Goal: Task Accomplishment & Management: Complete application form

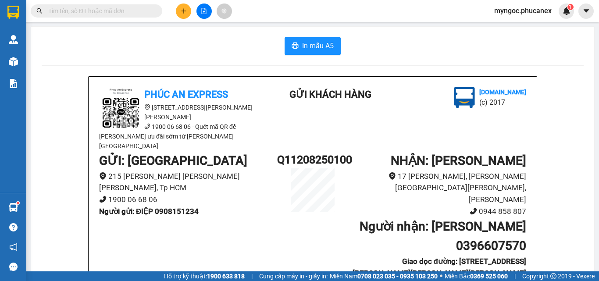
scroll to position [88, 0]
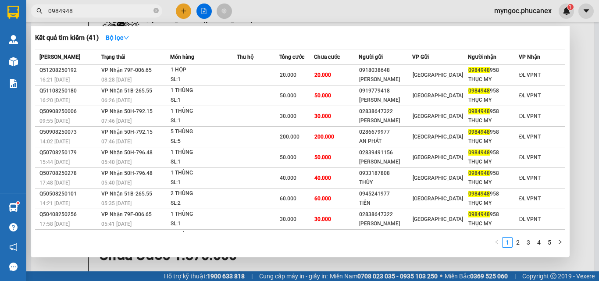
type input "0984948"
click at [155, 10] on icon "close-circle" at bounding box center [155, 10] width 5 height 5
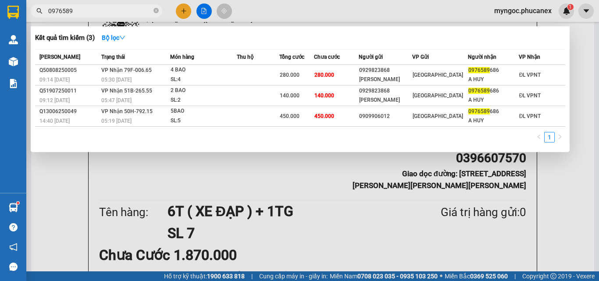
type input "0976589"
click at [157, 9] on icon "close-circle" at bounding box center [155, 10] width 5 height 5
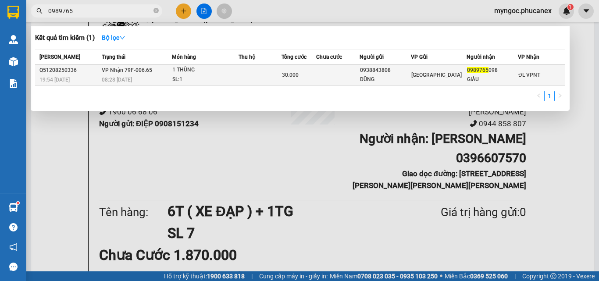
type input "0989765"
click at [216, 66] on div "1 THÙNG" at bounding box center [205, 70] width 66 height 10
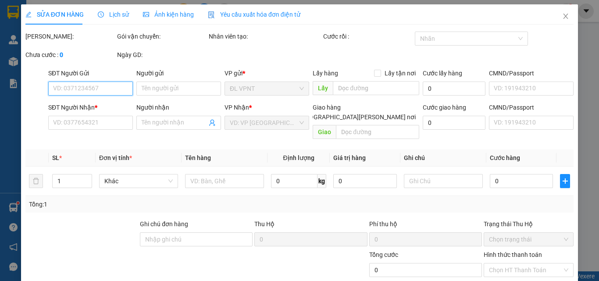
type input "0938843808"
type input "DŨNG"
type input "0989765098"
type input "GIÀU"
type input "30.000"
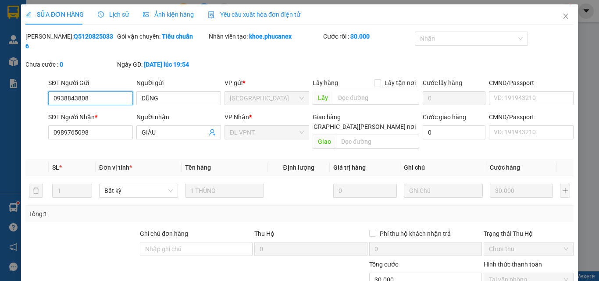
scroll to position [45, 0]
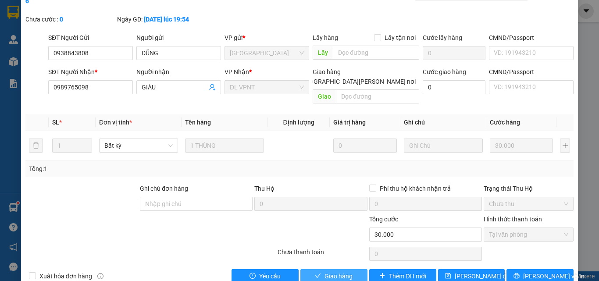
click at [331, 271] on span "Giao hàng" at bounding box center [338, 276] width 28 height 10
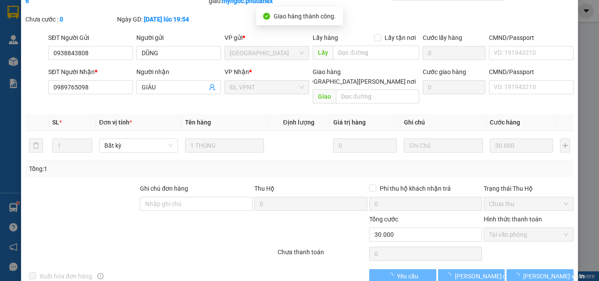
scroll to position [0, 0]
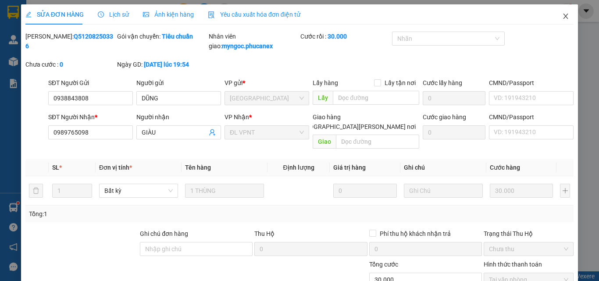
click at [563, 18] on icon "close" at bounding box center [565, 16] width 5 height 5
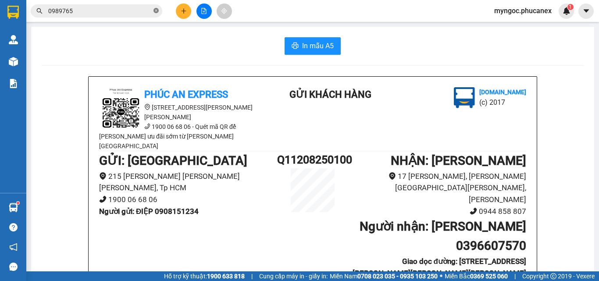
click at [156, 8] on icon "close-circle" at bounding box center [155, 10] width 5 height 5
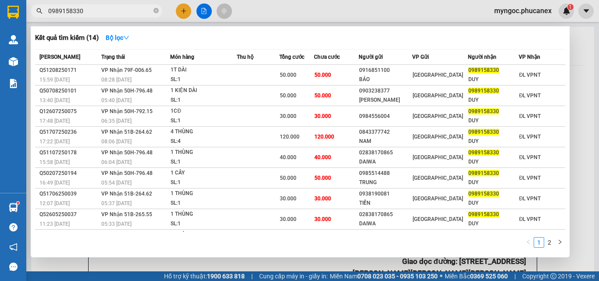
type input "0989158330"
click at [155, 11] on icon "close-circle" at bounding box center [155, 10] width 5 height 5
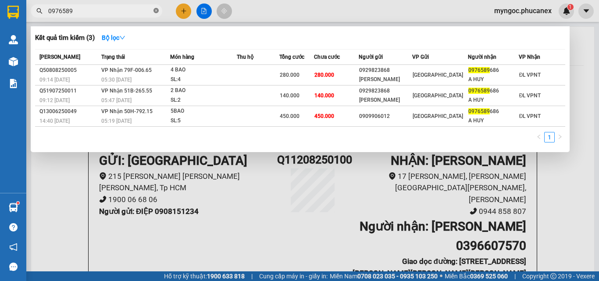
type input "09765896"
click at [155, 11] on icon "close-circle" at bounding box center [155, 10] width 5 height 5
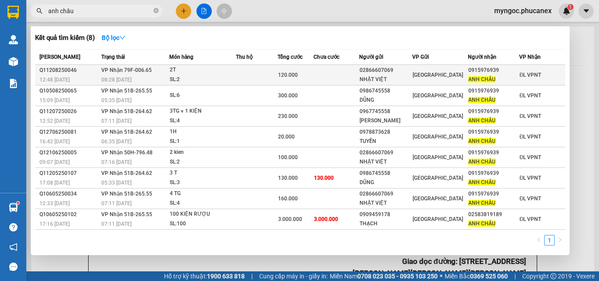
type input "anh châu"
click at [197, 69] on div "2T" at bounding box center [203, 70] width 66 height 10
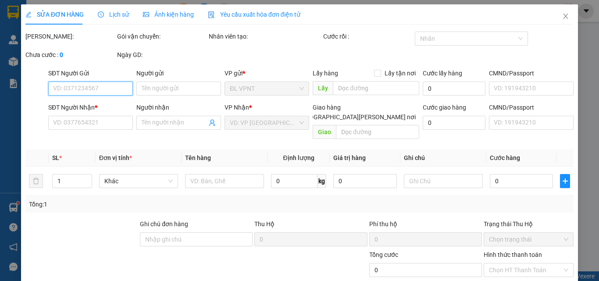
type input "02866607069"
type input "NHẬT VIỆT"
type input "0915976939"
type input "ANH CHÂU"
type input "120.000"
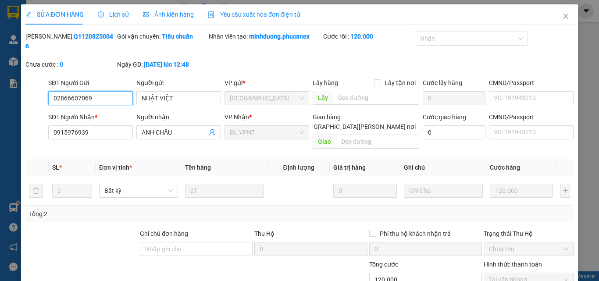
scroll to position [45, 0]
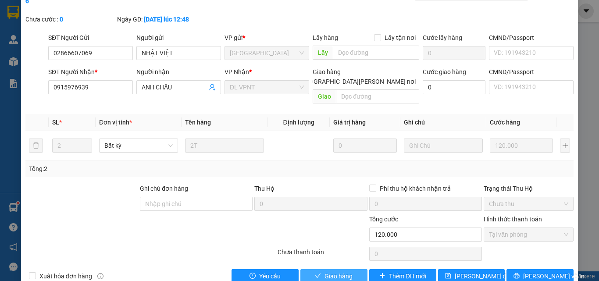
click at [326, 271] on span "Giao hàng" at bounding box center [338, 276] width 28 height 10
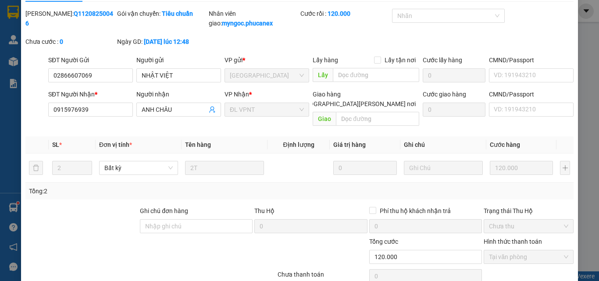
scroll to position [0, 0]
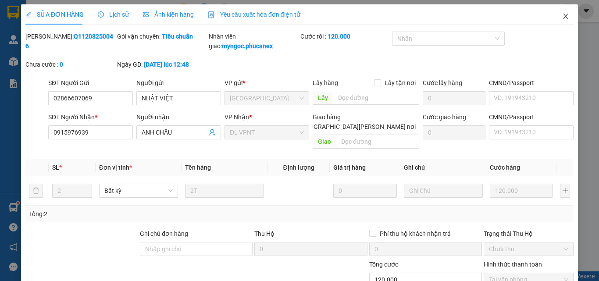
click at [562, 15] on icon "close" at bounding box center [565, 16] width 7 height 7
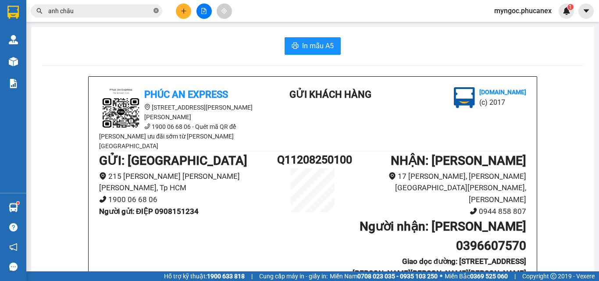
click at [157, 11] on icon "close-circle" at bounding box center [155, 10] width 5 height 5
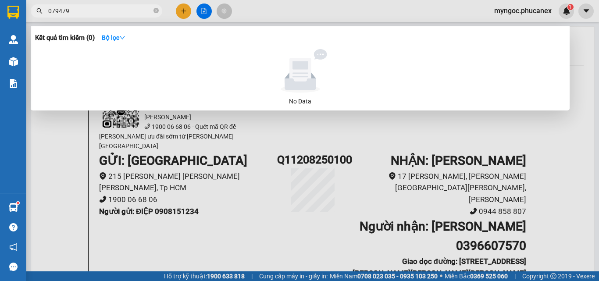
click at [55, 11] on input "079479" at bounding box center [99, 11] width 103 height 10
type input "0769479"
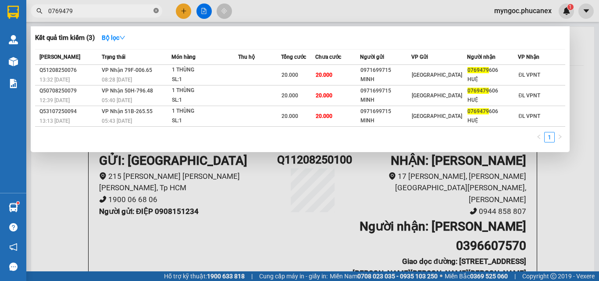
click at [157, 7] on span at bounding box center [155, 11] width 5 height 8
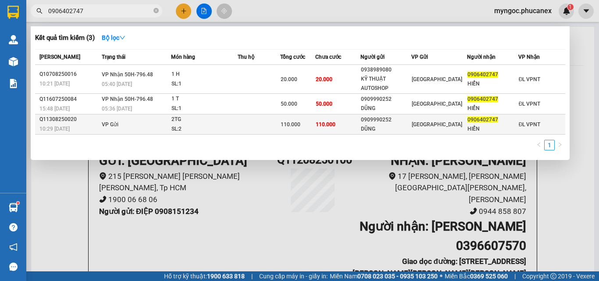
type input "0906402747"
click at [231, 124] on div "SL: 2" at bounding box center [204, 129] width 66 height 10
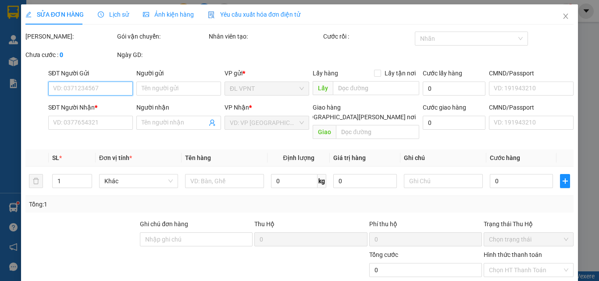
type input "0909990252"
type input "DŨNG"
type input "022955409"
type input "0906402747"
type input "HIỂN"
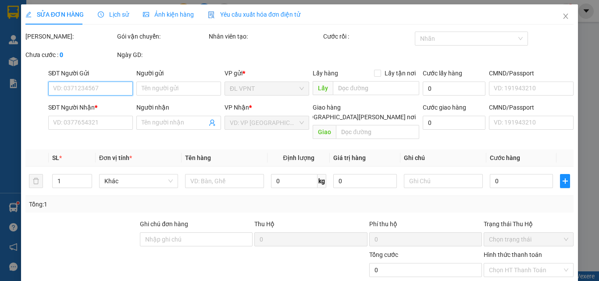
type input "110.000"
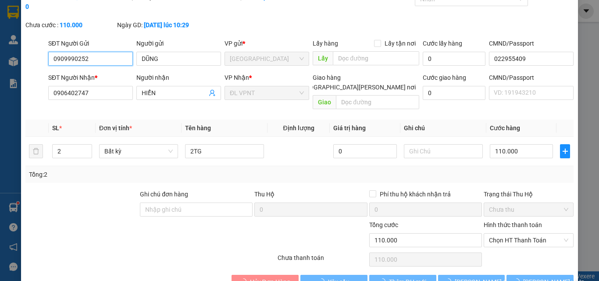
scroll to position [45, 0]
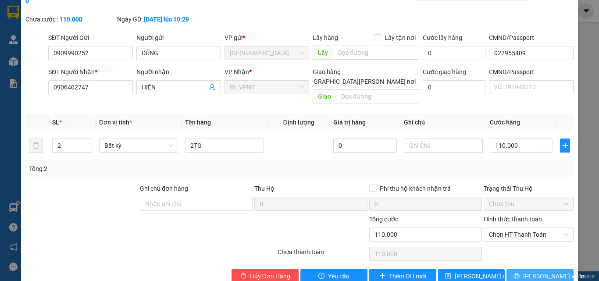
click at [531, 271] on span "[PERSON_NAME] và In" at bounding box center [553, 276] width 61 height 10
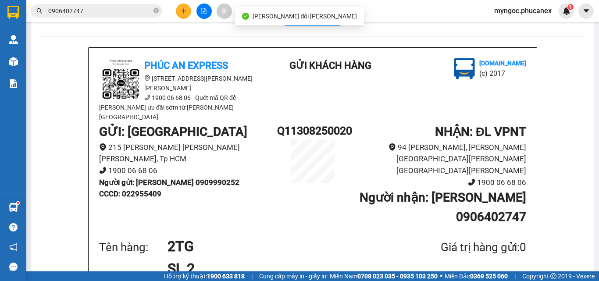
scroll to position [44, 0]
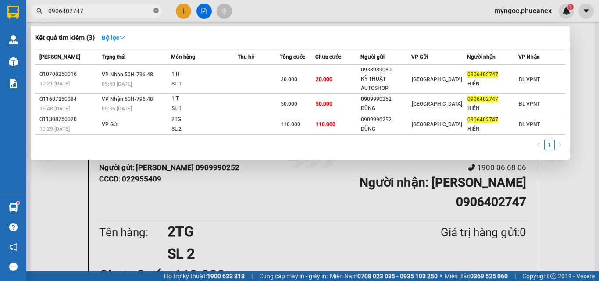
click at [158, 10] on icon "close-circle" at bounding box center [155, 10] width 5 height 5
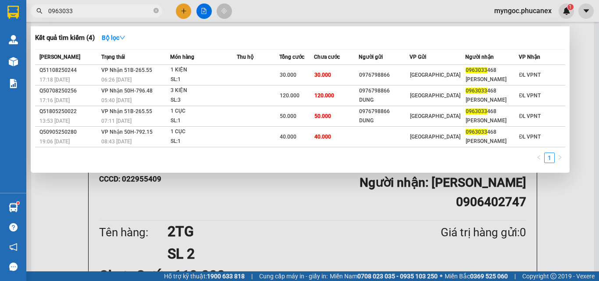
type input "0963033"
click at [155, 11] on icon "close-circle" at bounding box center [155, 10] width 5 height 5
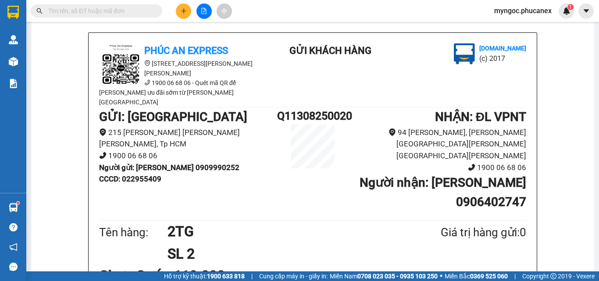
click at [124, 11] on input "text" at bounding box center [99, 11] width 103 height 10
paste input "Q11208250100"
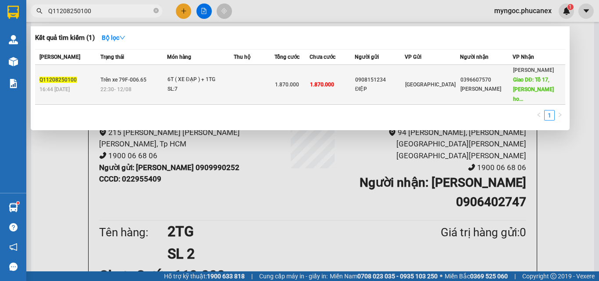
type input "Q11208250100"
click at [434, 74] on td "[GEOGRAPHIC_DATA]" at bounding box center [432, 85] width 55 height 40
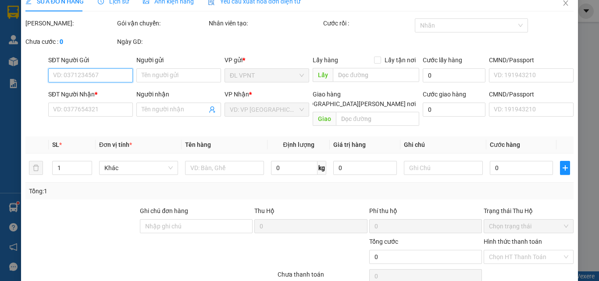
type input "0908151234"
type input "ĐIỆP"
type input "0396607570"
type input "[PERSON_NAME]"
type input "[STREET_ADDRESS][PERSON_NAME][PERSON_NAME][PERSON_NAME]"
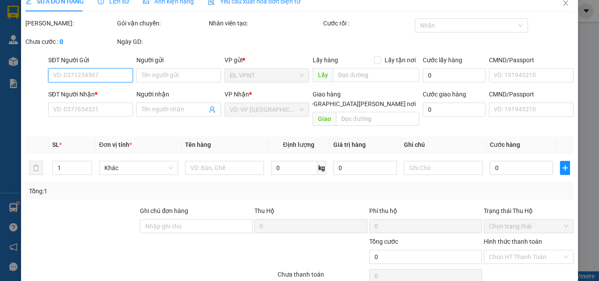
type input "300.000"
type input "1.870.000"
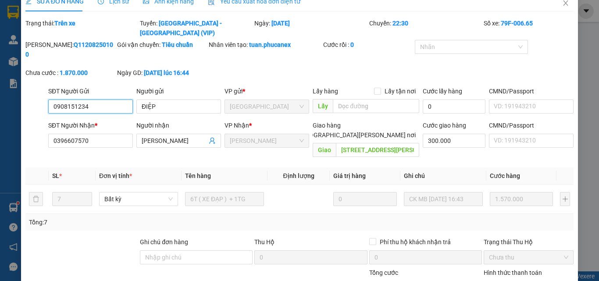
scroll to position [45, 0]
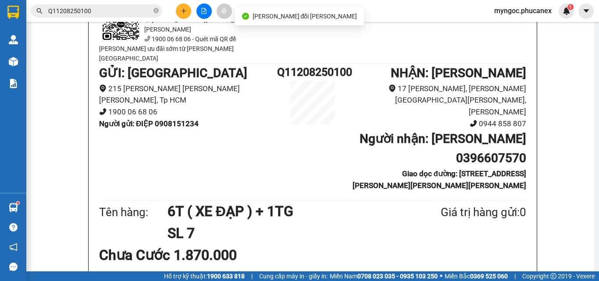
scroll to position [131, 0]
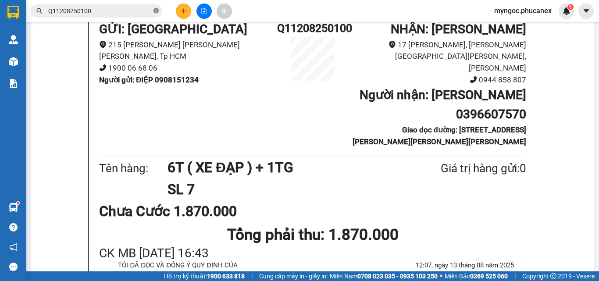
click at [156, 12] on icon "close-circle" at bounding box center [155, 10] width 5 height 5
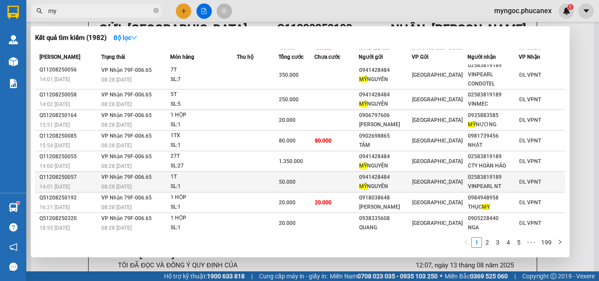
scroll to position [47, 0]
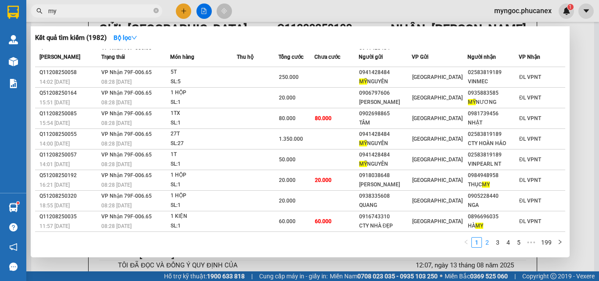
type input "my"
click at [487, 241] on link "2" at bounding box center [487, 243] width 10 height 10
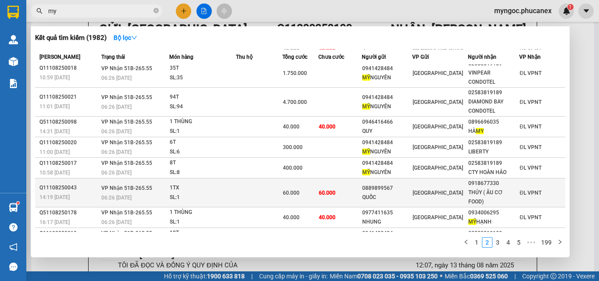
scroll to position [56, 0]
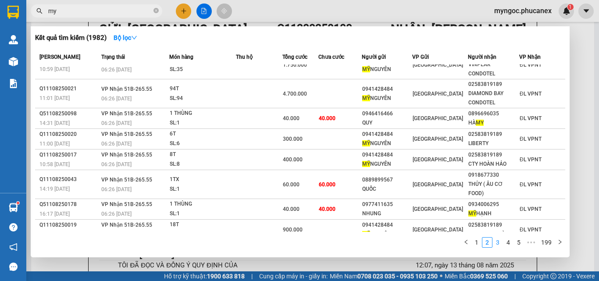
click at [500, 244] on link "3" at bounding box center [498, 243] width 10 height 10
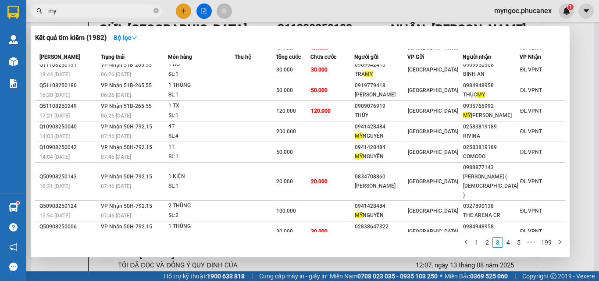
scroll to position [39, 0]
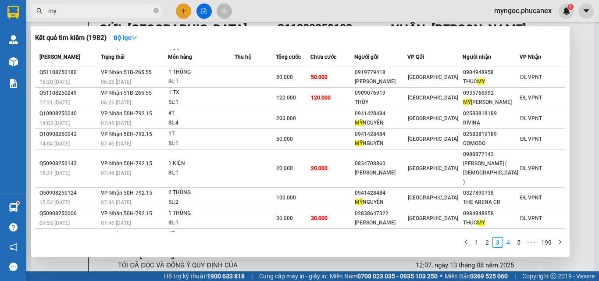
click at [509, 241] on link "4" at bounding box center [508, 243] width 10 height 10
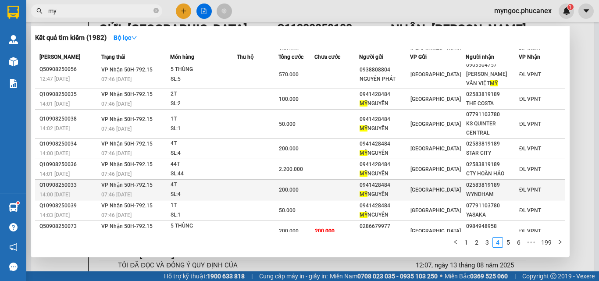
scroll to position [47, 0]
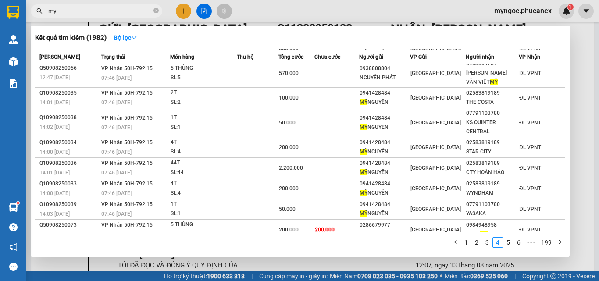
click at [156, 11] on icon "close-circle" at bounding box center [155, 10] width 5 height 5
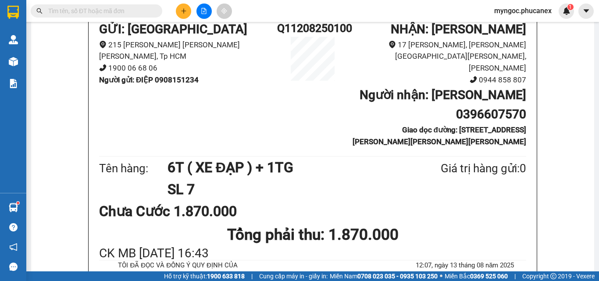
click at [129, 12] on input "text" at bounding box center [99, 11] width 103 height 10
paste input "355852450"
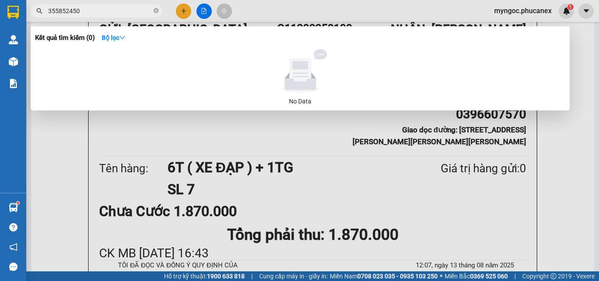
click at [49, 12] on input "355852450" at bounding box center [99, 11] width 103 height 10
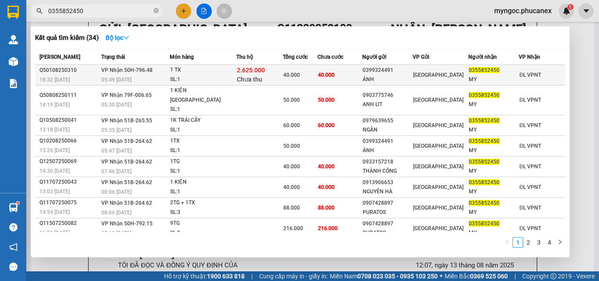
type input "0355852450"
click at [316, 75] on div "40.000" at bounding box center [300, 75] width 34 height 10
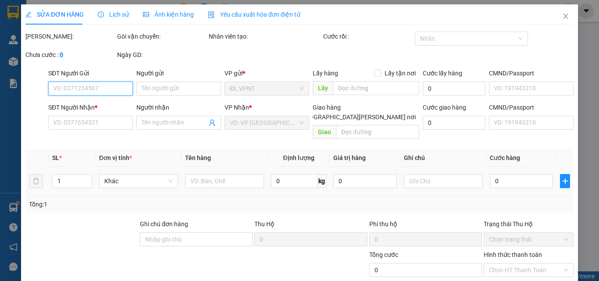
scroll to position [45, 0]
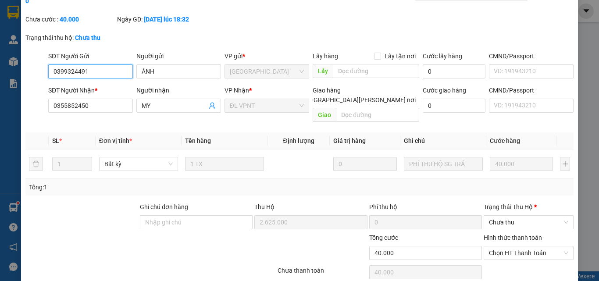
type input "0399324491"
type input "ÁNH"
type input "0355852450"
type input "MY"
type input "2.625.000"
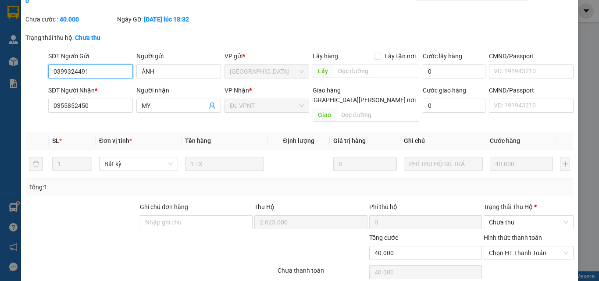
type input "40.000"
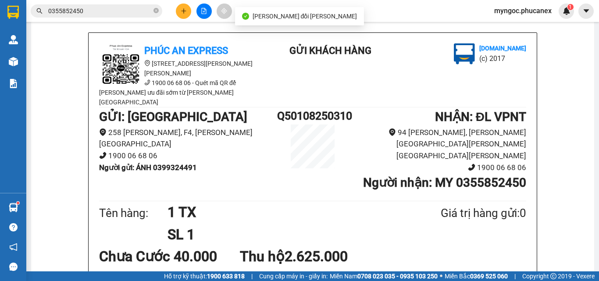
scroll to position [88, 0]
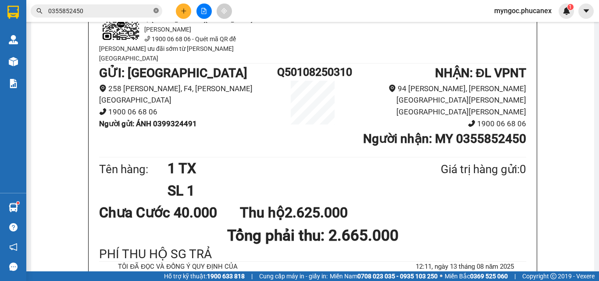
click at [157, 11] on icon "close-circle" at bounding box center [155, 10] width 5 height 5
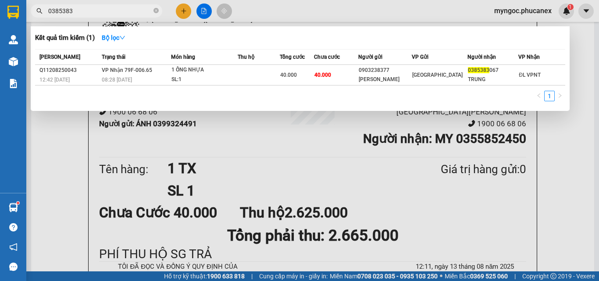
type input "0385383"
click at [156, 9] on icon "close-circle" at bounding box center [155, 10] width 5 height 5
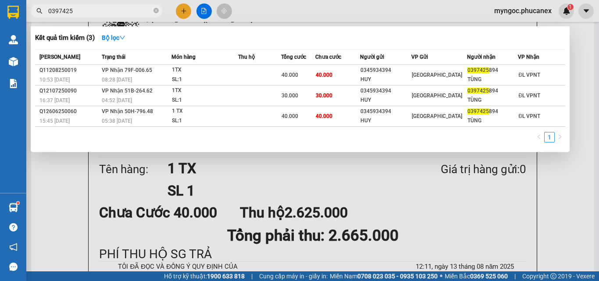
type input "0397425"
click at [157, 11] on icon "close-circle" at bounding box center [155, 10] width 5 height 5
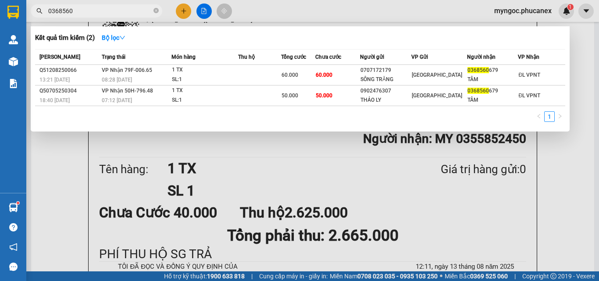
type input "0368560"
